Goal: Book appointment/travel/reservation

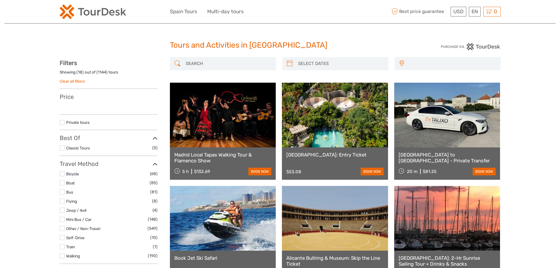
select select
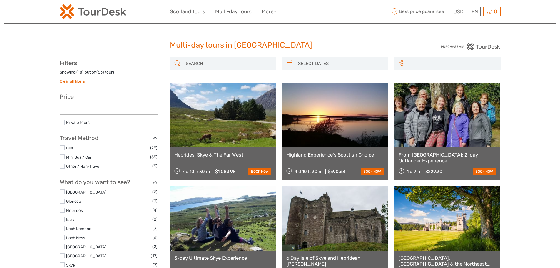
select select
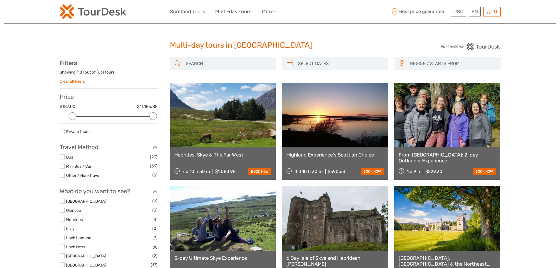
click at [357, 119] on link at bounding box center [335, 115] width 106 height 65
